Goal: Task Accomplishment & Management: Complete application form

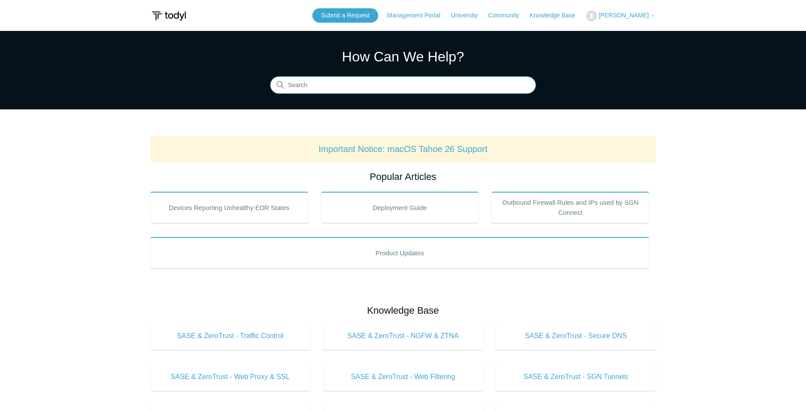
click at [313, 83] on input "Search" at bounding box center [403, 85] width 266 height 17
type input "limit cpu usage"
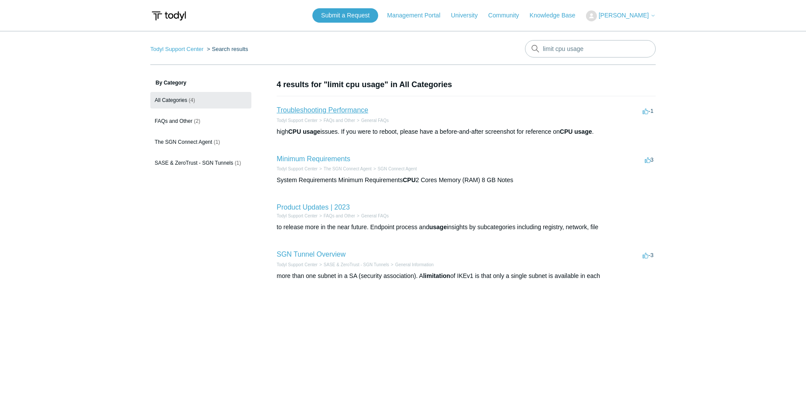
click at [353, 106] on link "Troubleshooting Performance" at bounding box center [322, 109] width 91 height 7
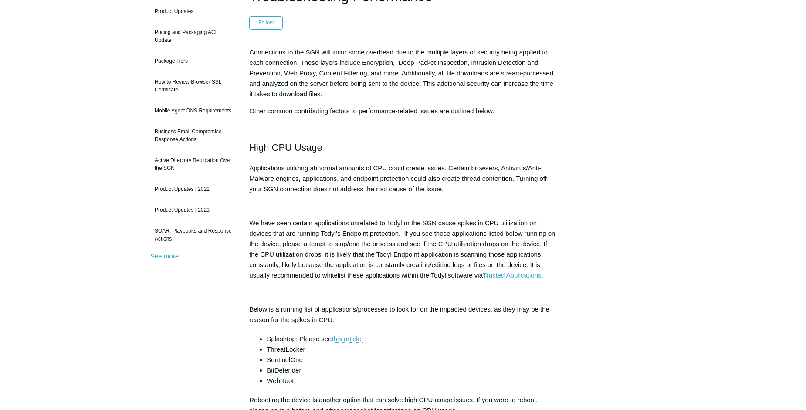
scroll to position [103, 0]
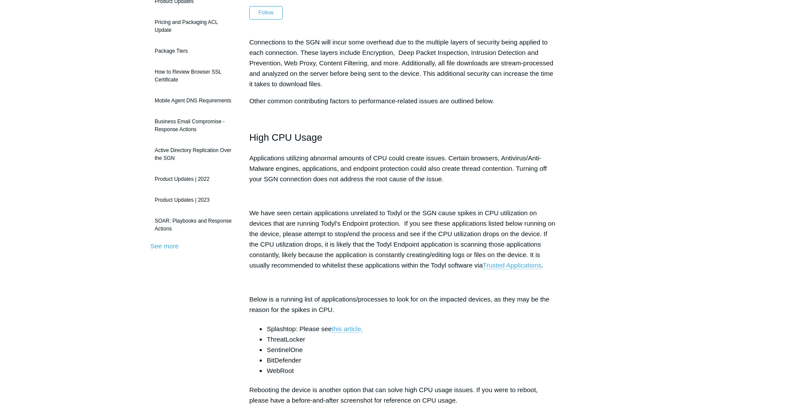
click at [441, 331] on li "Splashtop: Please see this article." at bounding box center [412, 329] width 290 height 10
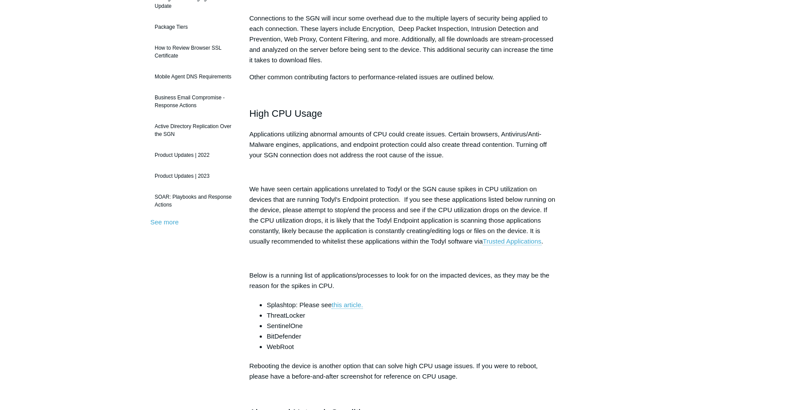
scroll to position [129, 0]
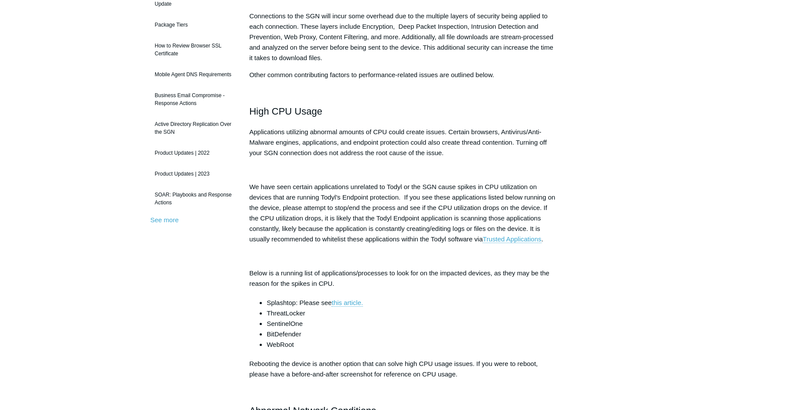
click at [442, 329] on li "BitDefender" at bounding box center [412, 334] width 290 height 10
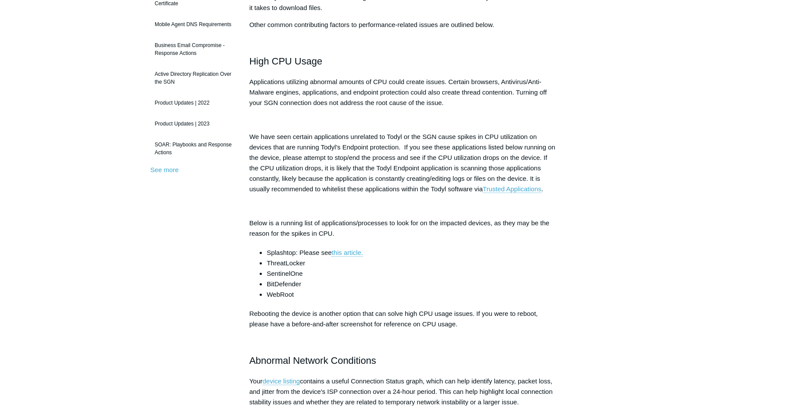
scroll to position [180, 0]
click at [439, 337] on p at bounding box center [403, 340] width 308 height 10
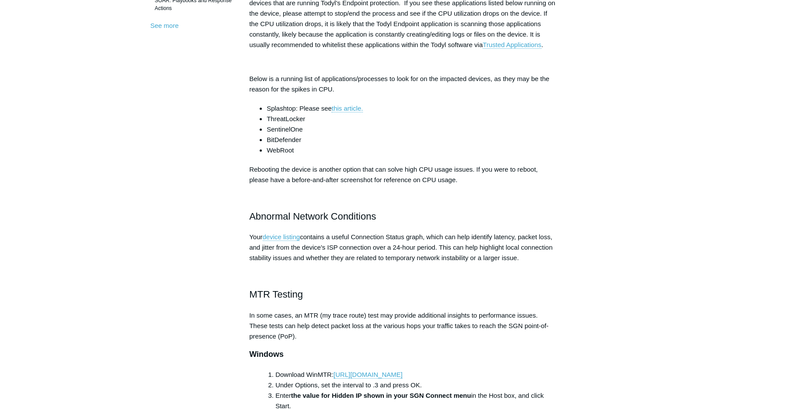
scroll to position [349, 0]
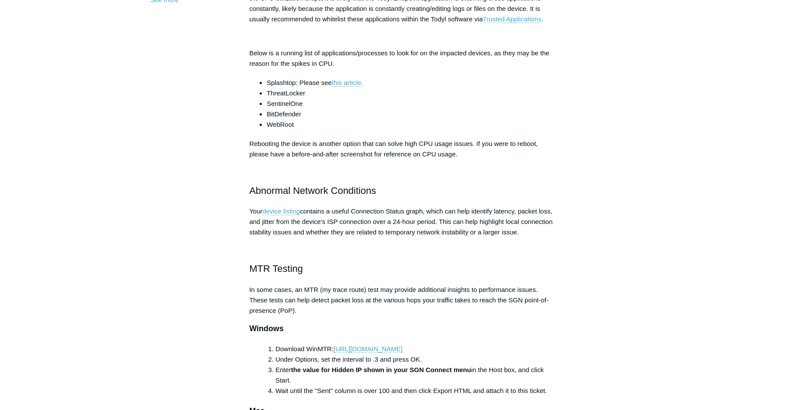
click at [404, 265] on h2 "MTR Testing" at bounding box center [403, 268] width 308 height 15
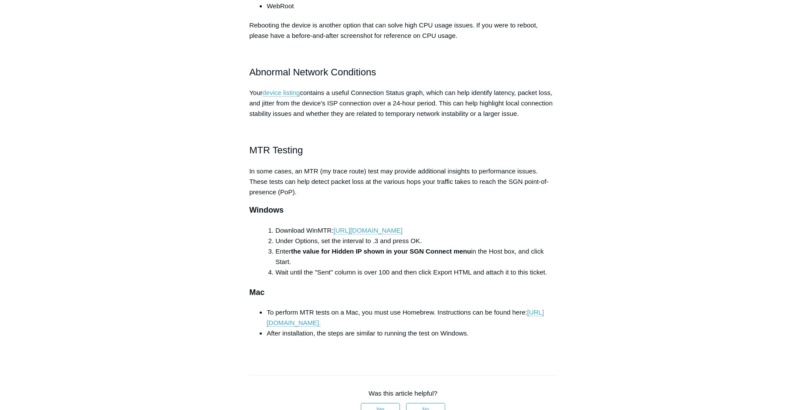
scroll to position [470, 0]
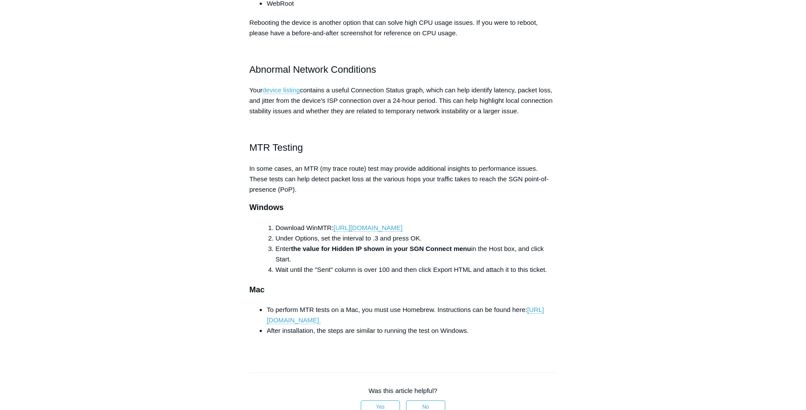
click at [368, 289] on h3 "Mac" at bounding box center [403, 290] width 308 height 13
click at [382, 293] on h3 "Mac" at bounding box center [403, 290] width 308 height 13
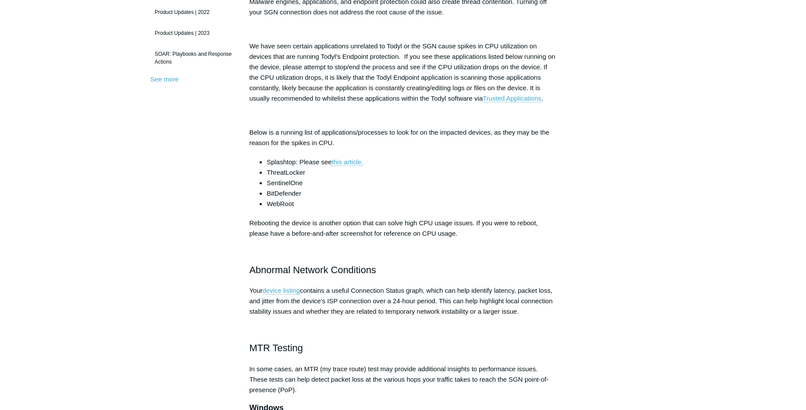
scroll to position [0, 0]
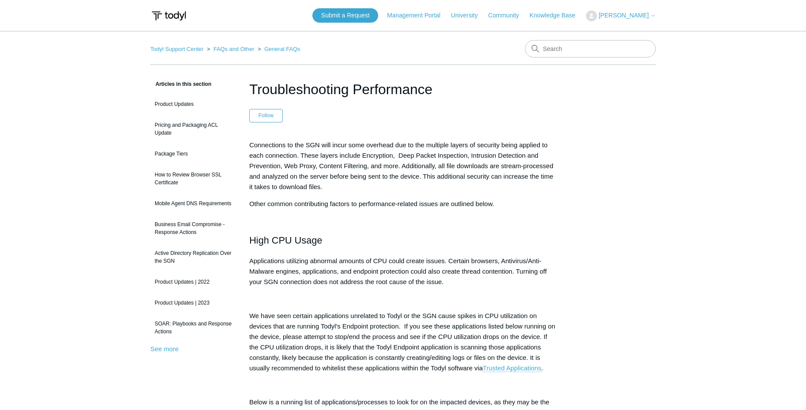
click at [231, 30] on header "Submit a Request Management Portal University Community Knowledge Base Aaron Ar…" at bounding box center [402, 15] width 505 height 31
click at [557, 49] on input "Search" at bounding box center [590, 48] width 131 height 17
click at [437, 44] on nav "Todyl Support Center FAQs and Other General FAQs" at bounding box center [402, 52] width 505 height 25
click at [485, 43] on nav "Todyl Support Center FAQs and Other General FAQs" at bounding box center [402, 52] width 505 height 25
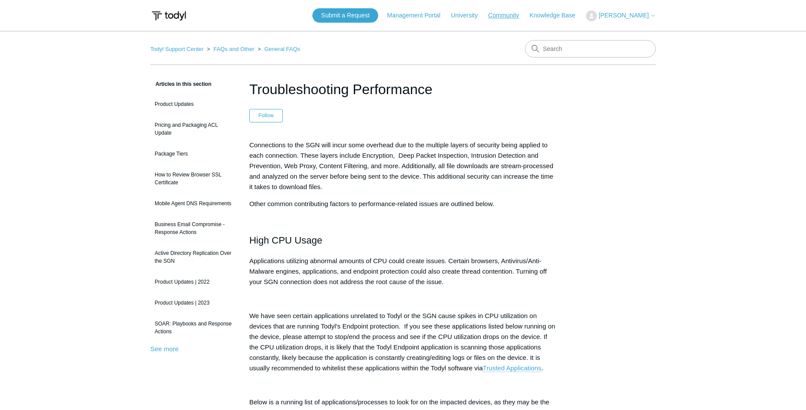
click at [504, 14] on link "Community" at bounding box center [508, 15] width 40 height 9
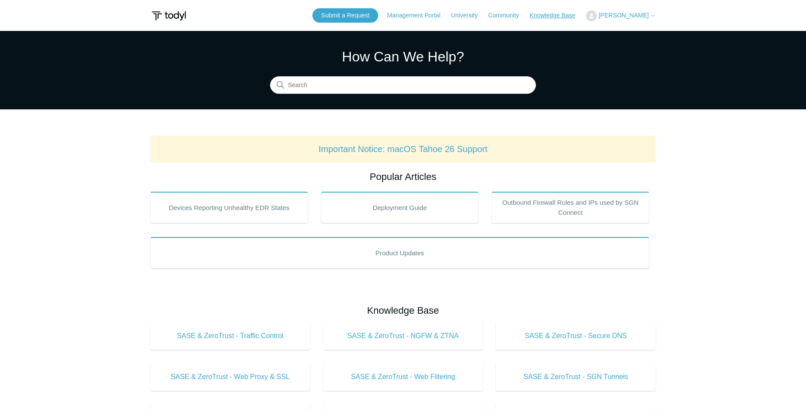
click at [557, 18] on link "Knowledge Base" at bounding box center [557, 15] width 54 height 9
click at [681, 127] on main "Todyl Support Center How Can We Help? Search Important Notice: macOS Tahoe 26 S…" at bounding box center [403, 408] width 806 height 754
click at [328, 17] on link "Submit a Request" at bounding box center [345, 15] width 66 height 14
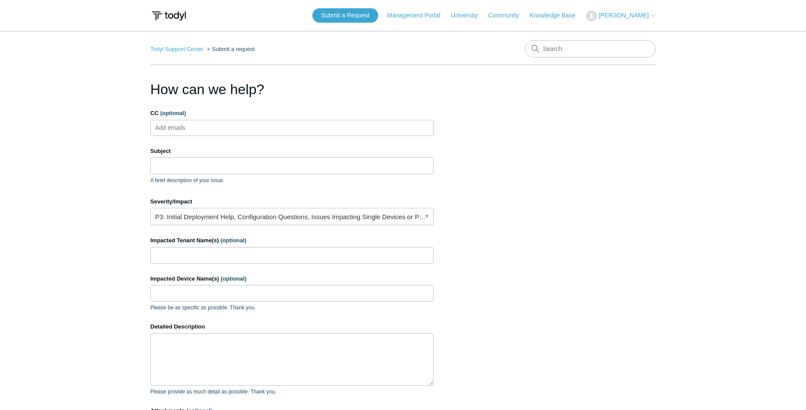
click at [237, 126] on ul "Add emails" at bounding box center [291, 128] width 283 height 16
type input "[EMAIL_ADDRESS][DOMAIN_NAME]"
click at [237, 172] on input "Subject" at bounding box center [291, 165] width 283 height 17
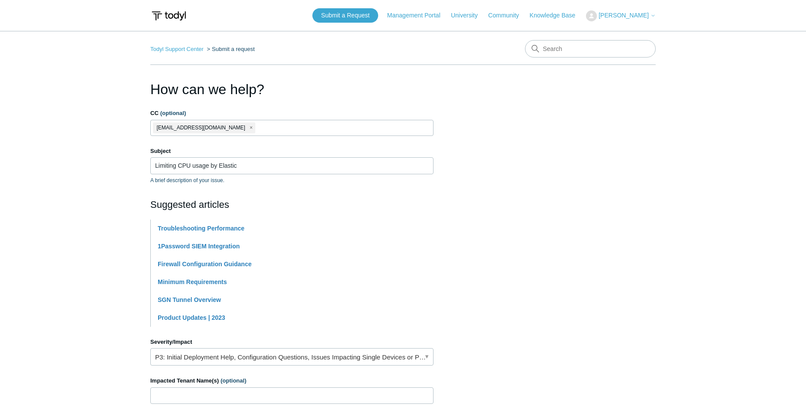
click at [279, 209] on h2 "Suggested articles" at bounding box center [291, 204] width 283 height 14
click at [256, 168] on input "Limiting CPU usage by Elastic" at bounding box center [291, 165] width 283 height 17
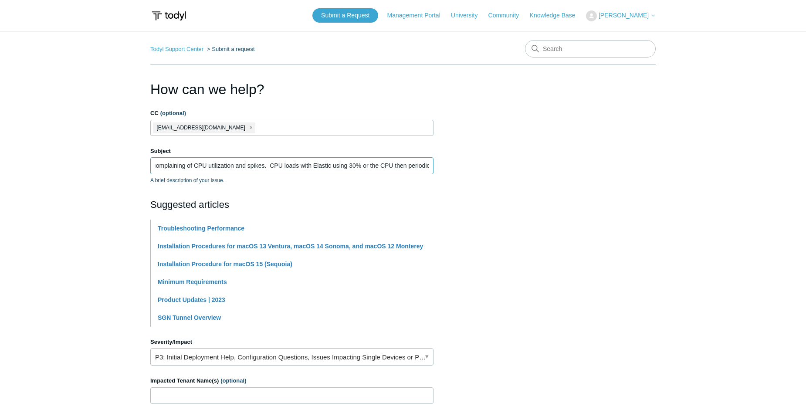
scroll to position [0, 107]
type input "Limiting CPU usage by Elastic. User complaining of CPU utilization and spikes. …"
click at [317, 199] on h2 "Suggested articles" at bounding box center [291, 204] width 283 height 14
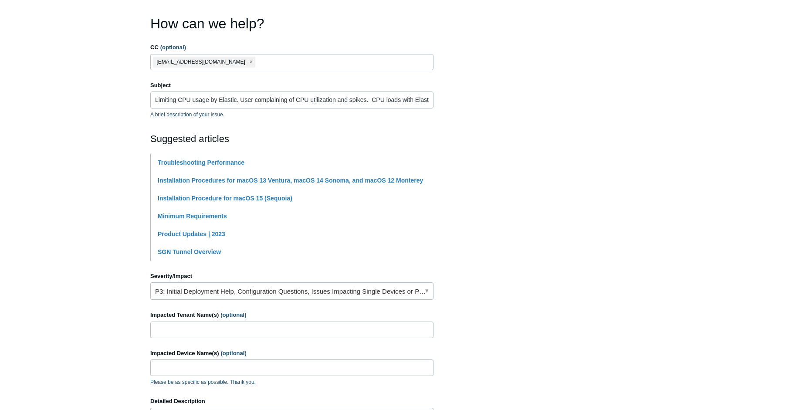
scroll to position [76, 0]
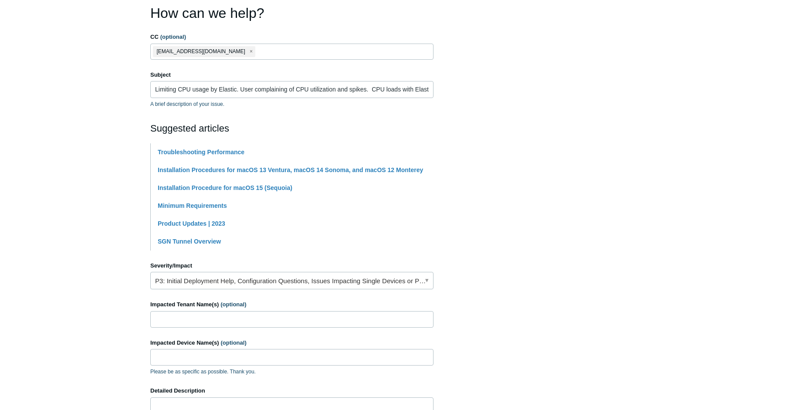
click at [282, 299] on form "CC (optional) edwardt@divergeit.com Subject Limiting CPU usage by Elastic. User…" at bounding box center [291, 283] width 283 height 500
click at [303, 287] on link "P3: Initial Deployment Help, Configuration Questions, Issues Impacting Single D…" at bounding box center [291, 280] width 283 height 17
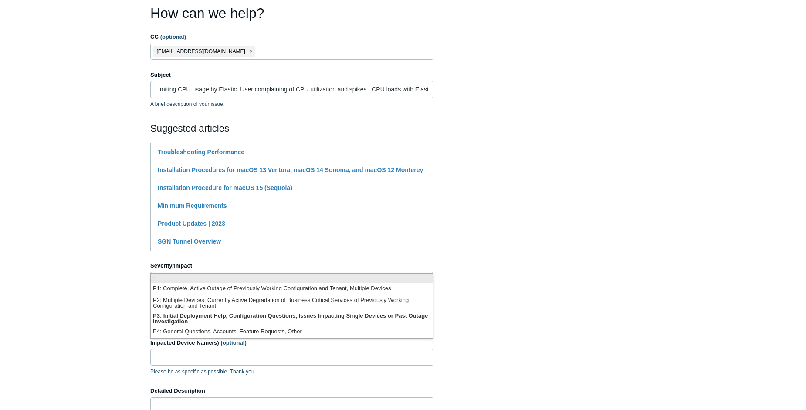
scroll to position [0, 0]
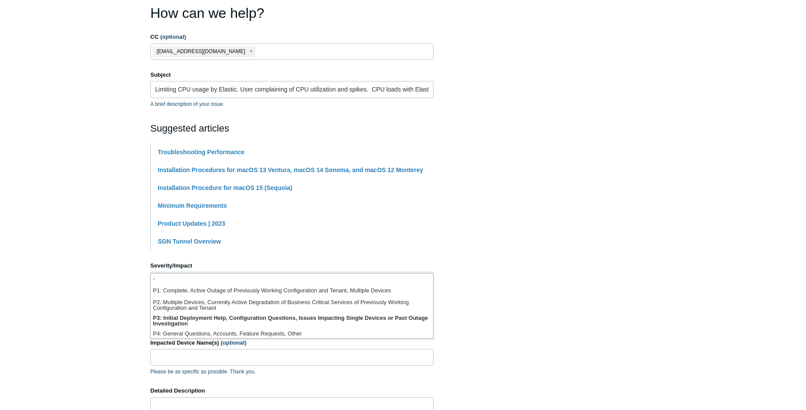
click at [513, 250] on section "How can we help? CC (optional) edwardt@divergeit.com Subject Limiting CPU usage…" at bounding box center [402, 273] width 505 height 541
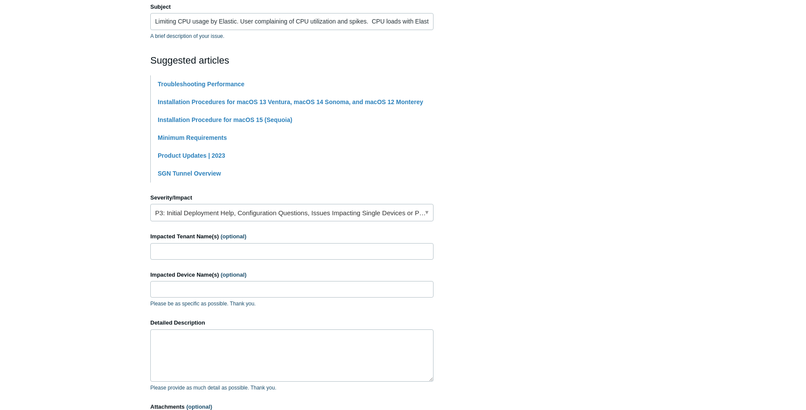
scroll to position [145, 0]
click at [214, 247] on input "Impacted Tenant Name(s) (optional)" at bounding box center [291, 250] width 283 height 17
click at [463, 216] on section "How can we help? CC (optional) edwardt@divergeit.com Subject Limiting CPU usage…" at bounding box center [402, 204] width 505 height 541
click at [430, 212] on link "P3: Initial Deployment Help, Configuration Questions, Issues Impacting Single D…" at bounding box center [291, 211] width 283 height 17
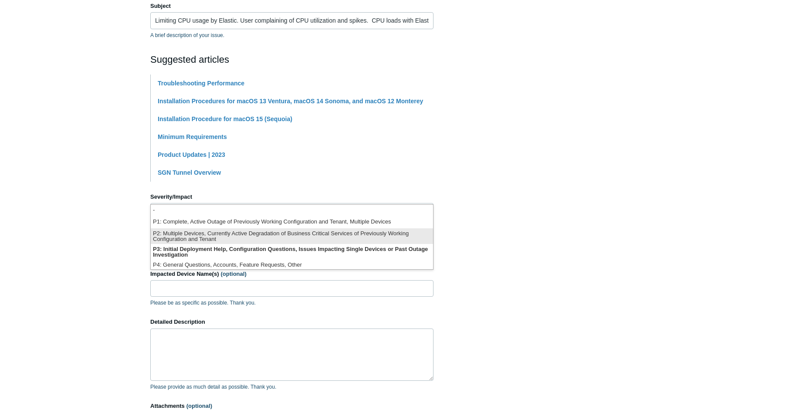
drag, startPoint x: 372, startPoint y: 233, endPoint x: 383, endPoint y: 228, distance: 12.3
click at [373, 233] on li "P2: Multiple Devices, Currently Active Degradation of Business Critical Service…" at bounding box center [292, 236] width 282 height 16
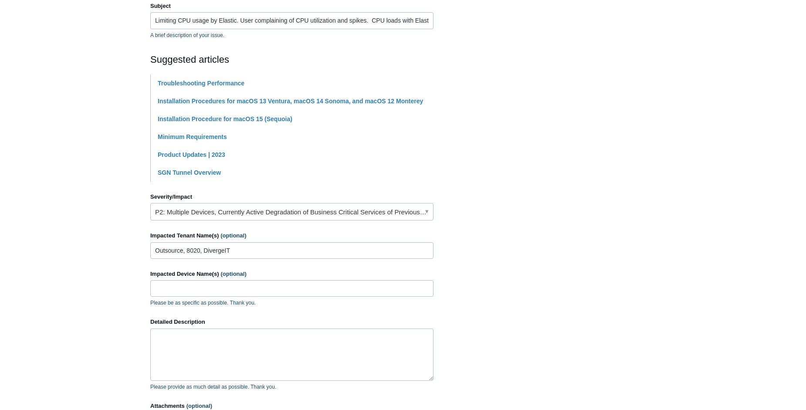
click at [493, 215] on section "How can we help? CC (optional) edwardt@divergeit.com Subject Limiting CPU usage…" at bounding box center [402, 204] width 505 height 541
click at [312, 267] on form "CC (optional) edwardt@divergeit.com Subject Limiting CPU usage by Elastic. User…" at bounding box center [291, 214] width 283 height 500
click at [291, 293] on input "Impacted Device Name(s) (optional)" at bounding box center [291, 288] width 283 height 17
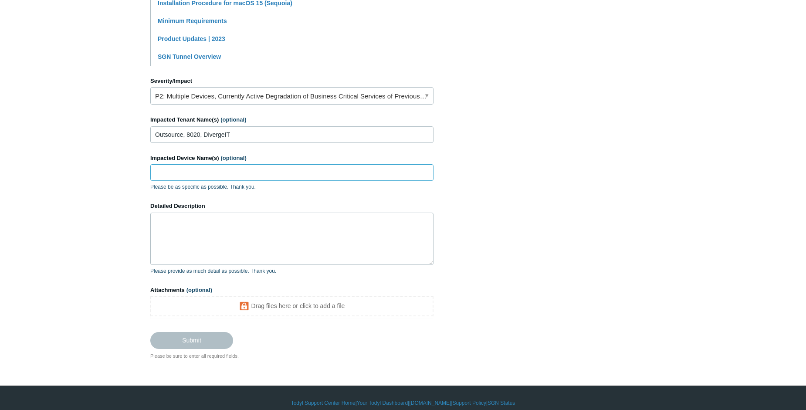
scroll to position [272, 0]
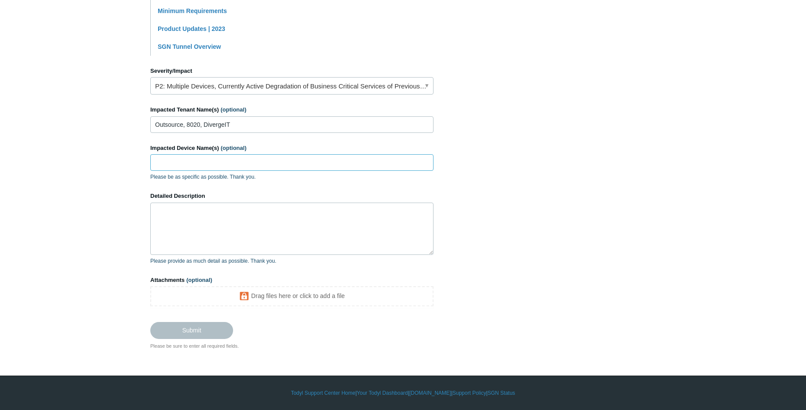
click at [229, 160] on input "Impacted Device Name(s) (optional)" at bounding box center [291, 162] width 283 height 17
click at [238, 127] on input "Outsource, 8020, DivergeIT" at bounding box center [291, 124] width 283 height 17
type input "M"
type input "[PERSON_NAME], DivergeIT, 8020"
click at [260, 167] on input "Impacted Device Name(s) (optional)" at bounding box center [291, 162] width 283 height 17
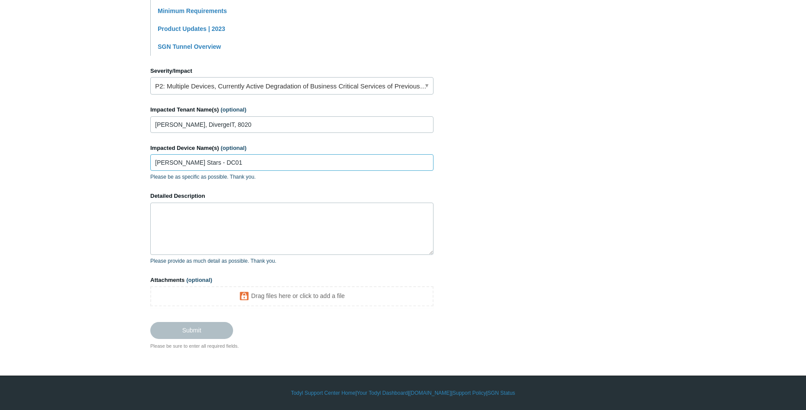
type input "[PERSON_NAME] Stars - DC01"
click at [276, 218] on textarea "Detailed Description" at bounding box center [291, 229] width 283 height 52
click at [215, 231] on textarea "Detailed Description" at bounding box center [291, 229] width 283 height 52
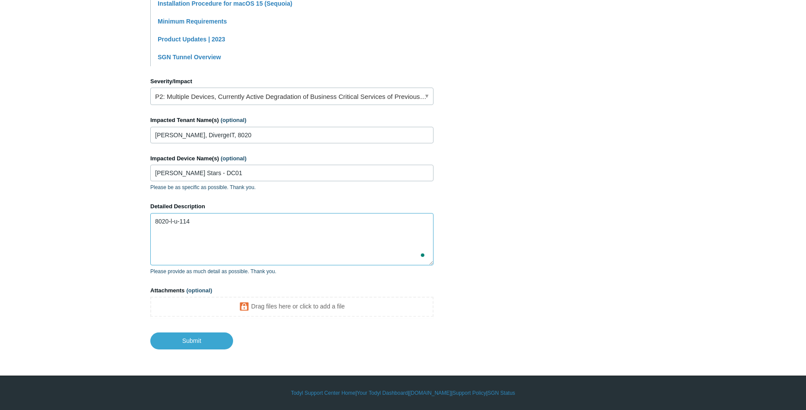
type textarea "8020-l-u-114"
click at [506, 255] on section "How can we help? CC (optional) edwardt@divergeit.com Subject Limiting CPU usage…" at bounding box center [402, 83] width 505 height 531
click at [526, 301] on section "How can we help? CC (optional) edwardt@divergeit.com Subject Limiting CPU usage…" at bounding box center [402, 83] width 505 height 531
click at [190, 343] on input "Submit" at bounding box center [191, 339] width 83 height 17
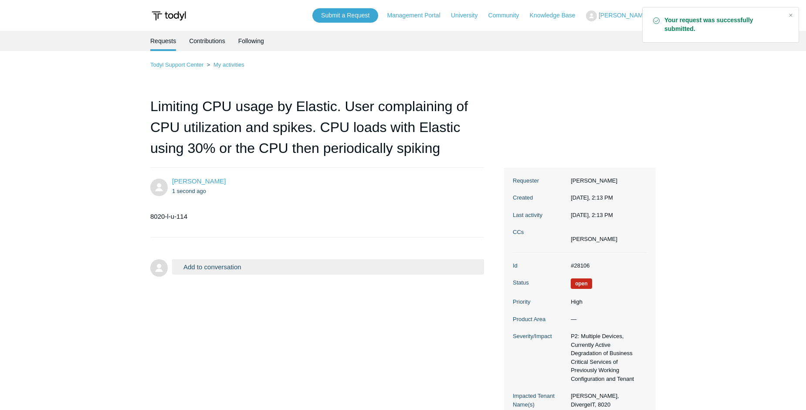
click at [246, 297] on div "[PERSON_NAME] 1 second ago 8020-l-u-114 Add to conversation CC Add emails Drag …" at bounding box center [402, 306] width 505 height 276
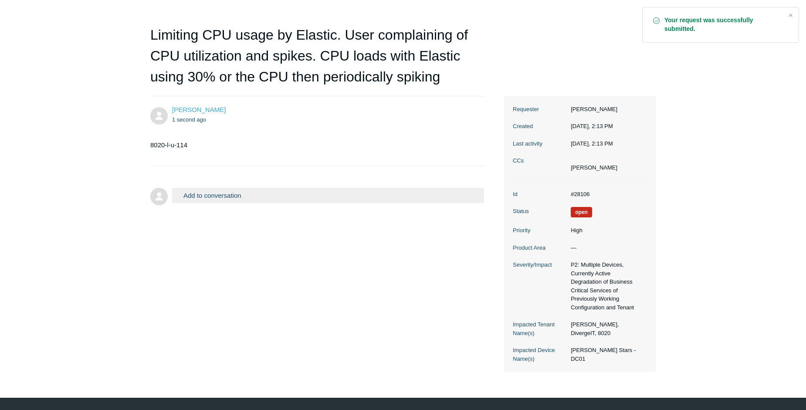
scroll to position [83, 0]
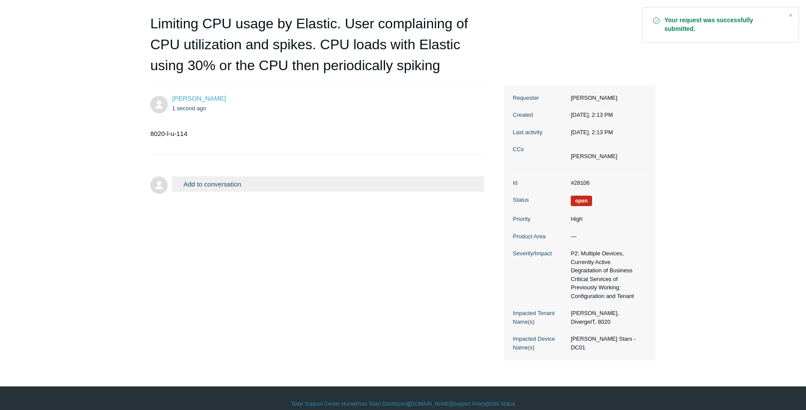
click at [597, 335] on dd "[PERSON_NAME] Stars - DC01" at bounding box center [606, 343] width 81 height 17
click at [599, 338] on dd "[PERSON_NAME] Stars - DC01" at bounding box center [606, 343] width 81 height 17
click at [291, 301] on div "[PERSON_NAME] 1 second ago 8020-l-u-114 Add to conversation CC Add emails Drag …" at bounding box center [402, 223] width 505 height 276
click at [235, 183] on button "Add to conversation" at bounding box center [328, 183] width 312 height 15
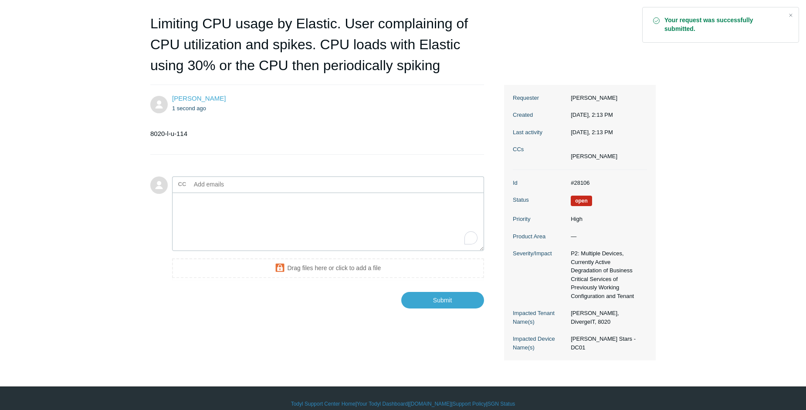
click at [348, 144] on section "8020-l-u-114" at bounding box center [312, 134] width 325 height 24
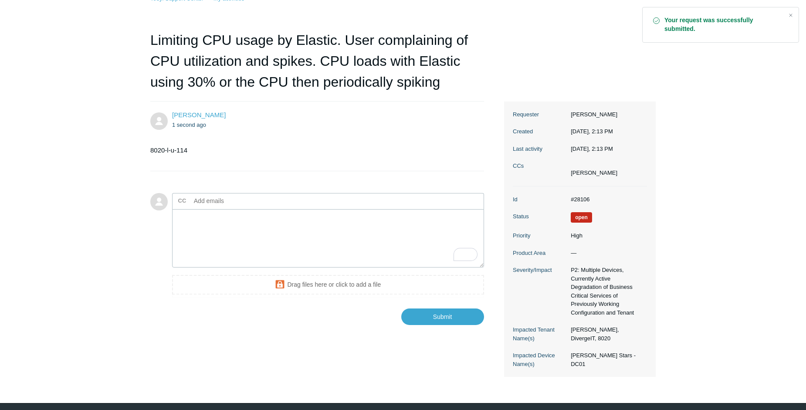
scroll to position [0, 0]
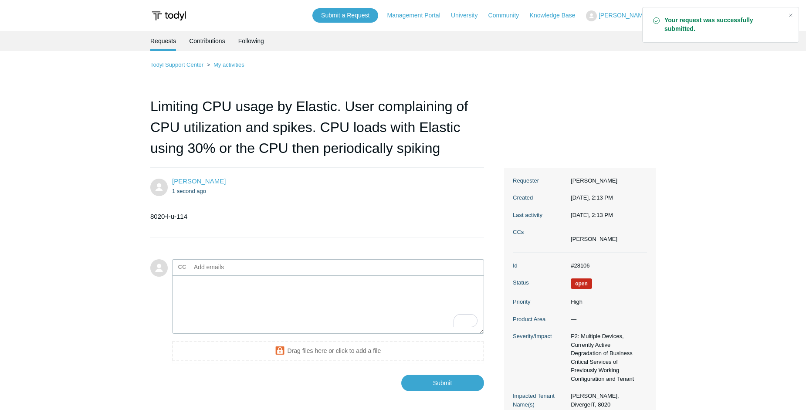
click at [610, 108] on div "Todyl Support Center My activities Limiting CPU usage by Elastic. User complain…" at bounding box center [402, 251] width 505 height 383
click at [608, 107] on div "Todyl Support Center My activities Limiting CPU usage by Elastic. User complain…" at bounding box center [402, 251] width 505 height 383
click at [266, 193] on ul "1 second ago" at bounding box center [323, 191] width 303 height 10
click at [395, 203] on div "[PERSON_NAME] 1 second ago 8020-l-u-114" at bounding box center [317, 202] width 334 height 52
click at [129, 86] on main "Requests Contributions Following Todyl Support Center My activities Limiting CP…" at bounding box center [403, 237] width 806 height 412
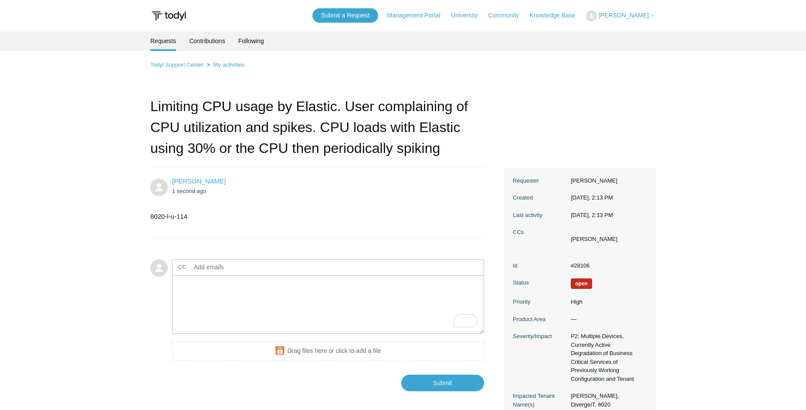
drag, startPoint x: 64, startPoint y: 127, endPoint x: 51, endPoint y: 120, distance: 14.4
click at [64, 126] on main "Requests Contributions Following Todyl Support Center My activities Limiting CP…" at bounding box center [403, 237] width 806 height 412
